Goal: Transaction & Acquisition: Purchase product/service

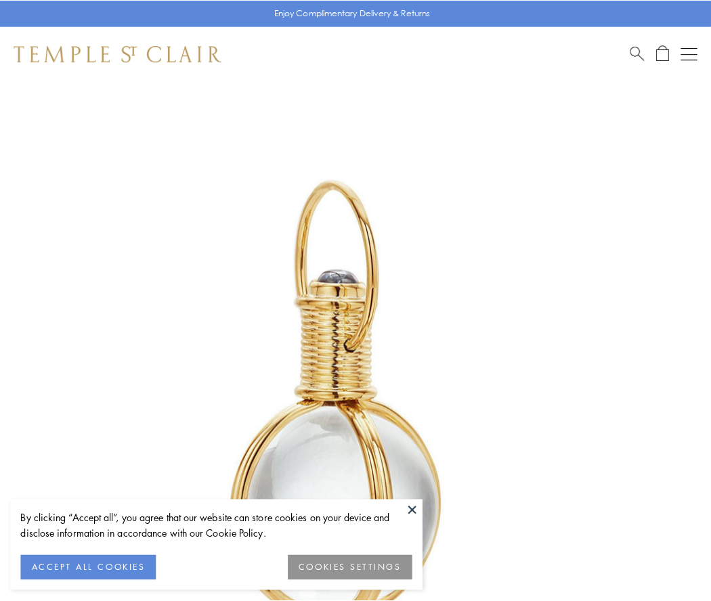
scroll to position [354, 0]
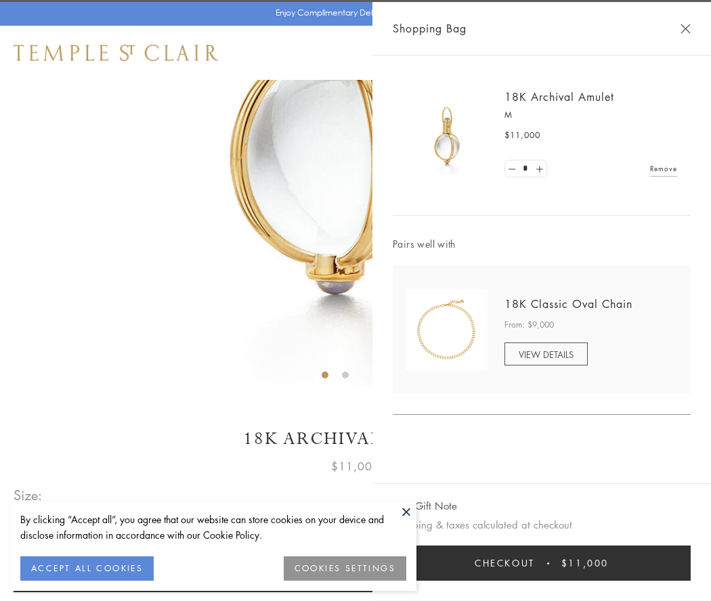
click at [542, 563] on button "Checkout $11,000" at bounding box center [542, 563] width 298 height 35
